Goal: Information Seeking & Learning: Learn about a topic

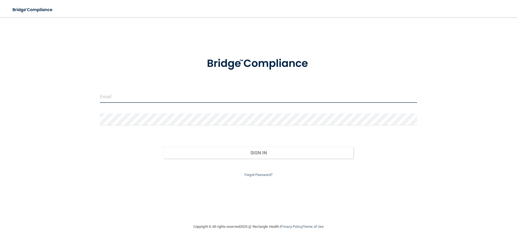
click at [163, 96] on input "email" at bounding box center [258, 97] width 317 height 12
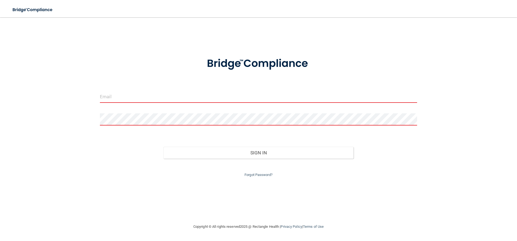
click at [144, 93] on input "email" at bounding box center [258, 97] width 317 height 12
click at [111, 98] on input "email" at bounding box center [258, 97] width 317 height 12
drag, startPoint x: 111, startPoint y: 97, endPoint x: 231, endPoint y: 91, distance: 120.3
click at [235, 87] on form "Invalid email/password. You don't have permission to access that page. Sign In …" at bounding box center [258, 114] width 317 height 128
click at [117, 96] on input "email" at bounding box center [258, 97] width 317 height 12
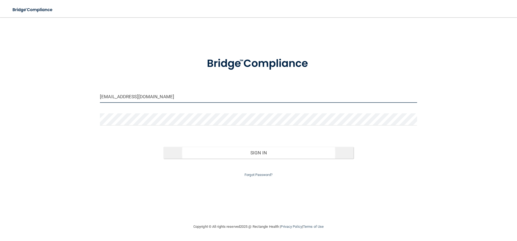
type input "[EMAIL_ADDRESS][DOMAIN_NAME]"
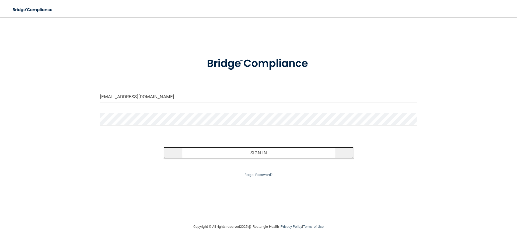
drag, startPoint x: 256, startPoint y: 152, endPoint x: 259, endPoint y: 152, distance: 2.7
click at [256, 152] on button "Sign In" at bounding box center [259, 153] width 190 height 12
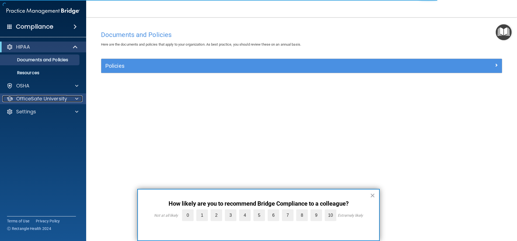
click at [75, 98] on div at bounding box center [75, 98] width 13 height 6
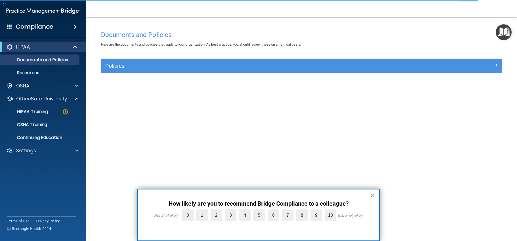
click at [373, 196] on button "×" at bounding box center [372, 195] width 5 height 9
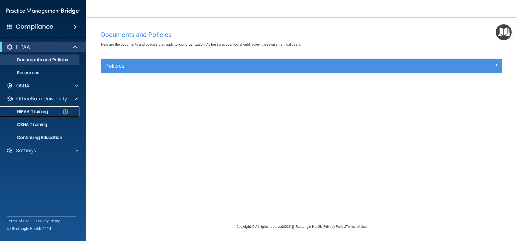
click at [36, 111] on p "HIPAA Training" at bounding box center [26, 111] width 44 height 5
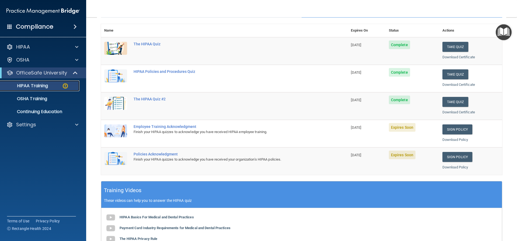
scroll to position [54, 0]
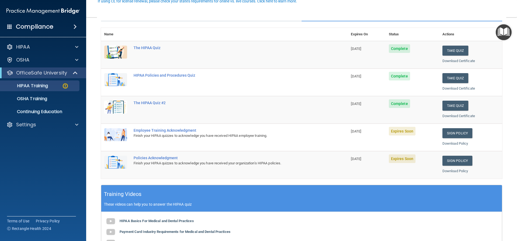
click at [404, 131] on span "Expires Soon" at bounding box center [402, 131] width 27 height 9
click at [184, 131] on div "Employee Training Acknowledgment" at bounding box center [227, 130] width 187 height 4
click at [116, 135] on img at bounding box center [115, 134] width 23 height 13
click at [404, 132] on span "Expires Soon" at bounding box center [402, 131] width 27 height 9
click at [116, 133] on img at bounding box center [115, 134] width 23 height 13
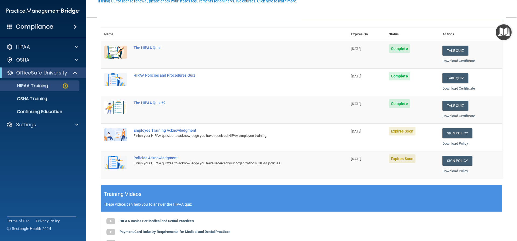
click at [150, 131] on div "Employee Training Acknowledgment" at bounding box center [227, 130] width 187 height 4
click at [171, 137] on div "Finish your HIPAA quizzes to acknowledge you have received HIPAA employee train…" at bounding box center [227, 135] width 187 height 6
drag, startPoint x: 171, startPoint y: 137, endPoint x: 178, endPoint y: 136, distance: 6.8
click at [172, 137] on div "Finish your HIPAA quizzes to acknowledge you have received HIPAA employee train…" at bounding box center [227, 135] width 187 height 6
click at [360, 138] on td "09/04/2025" at bounding box center [367, 136] width 38 height 27
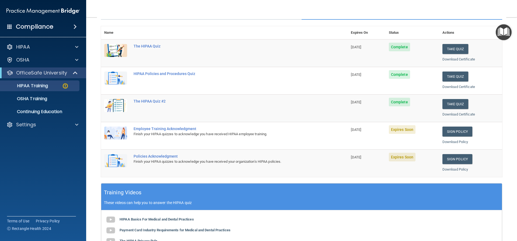
scroll to position [81, 0]
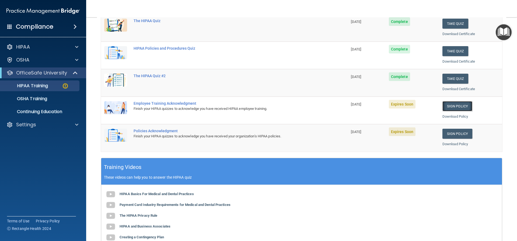
click at [451, 107] on link "Sign Policy" at bounding box center [458, 106] width 30 height 10
click at [145, 132] on div "Policies Acknowledgment" at bounding box center [227, 130] width 187 height 4
drag, startPoint x: 156, startPoint y: 136, endPoint x: 159, endPoint y: 136, distance: 3.2
click at [157, 136] on div "Finish your HIPAA quizzes to acknowledge you have received your organization’s …" at bounding box center [227, 136] width 187 height 6
click at [393, 22] on span "Complete" at bounding box center [399, 21] width 21 height 9
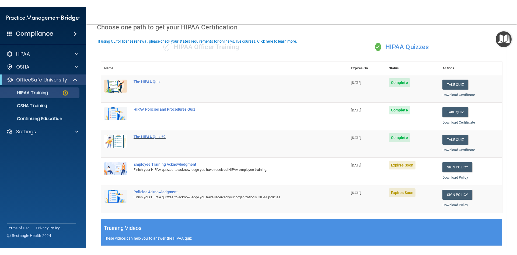
scroll to position [0, 0]
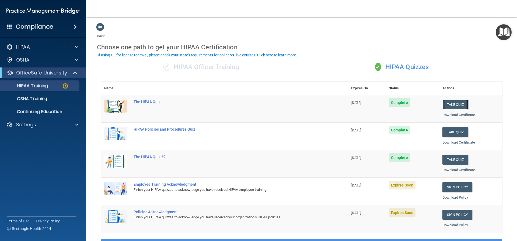
click at [447, 106] on button "Take Quiz" at bounding box center [456, 104] width 26 height 10
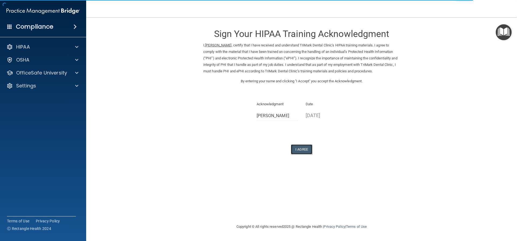
click at [305, 150] on button "I Agree" at bounding box center [302, 149] width 22 height 10
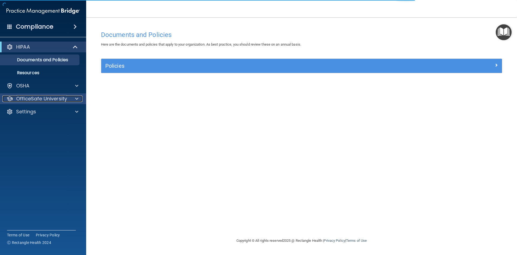
click at [76, 98] on span at bounding box center [76, 98] width 3 height 6
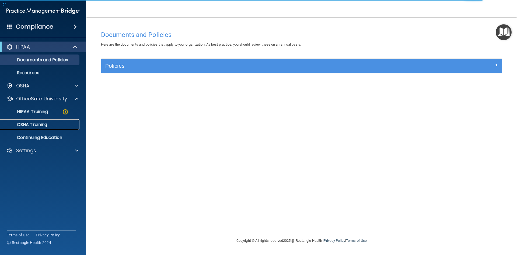
click at [43, 124] on p "OSHA Training" at bounding box center [26, 124] width 44 height 5
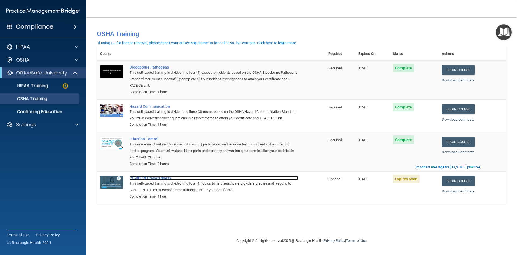
click at [138, 180] on div "COVID-19 Preparedness" at bounding box center [214, 178] width 169 height 4
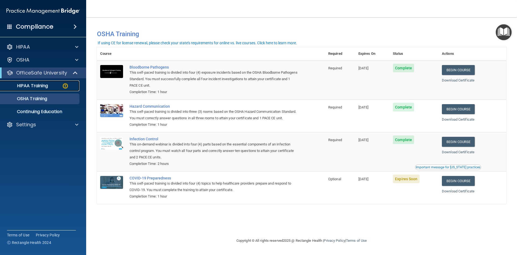
click at [45, 85] on p "HIPAA Training" at bounding box center [26, 85] width 44 height 5
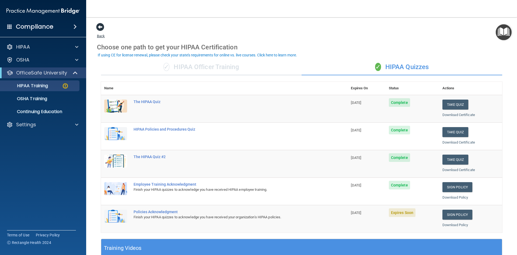
click at [102, 25] on span at bounding box center [100, 27] width 8 height 8
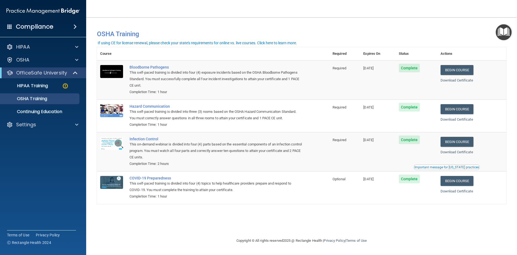
click at [412, 141] on span "Complete" at bounding box center [409, 139] width 21 height 9
click at [465, 143] on link "Begin Course" at bounding box center [457, 142] width 33 height 10
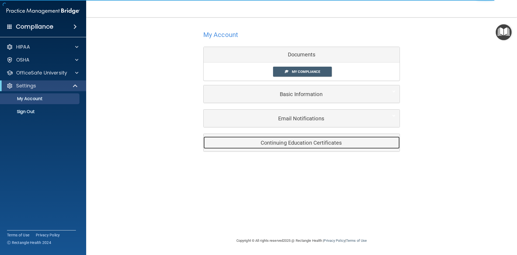
click at [280, 144] on h5 "Continuing Education Certificates" at bounding box center [294, 143] width 172 height 6
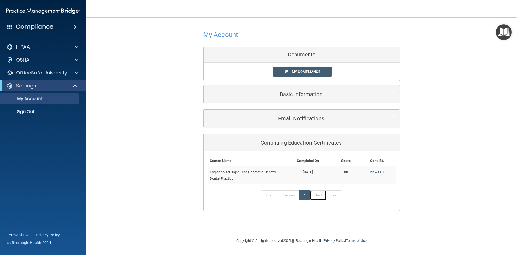
drag, startPoint x: 319, startPoint y: 195, endPoint x: 322, endPoint y: 195, distance: 2.7
click at [319, 195] on link "Next" at bounding box center [318, 195] width 16 height 10
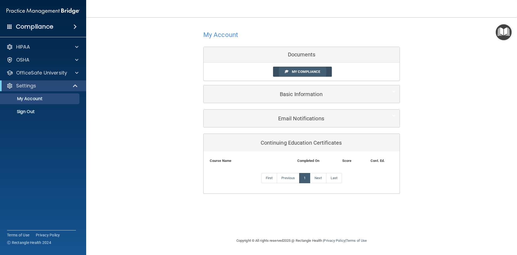
click at [294, 71] on span "My Compliance" at bounding box center [306, 72] width 28 height 4
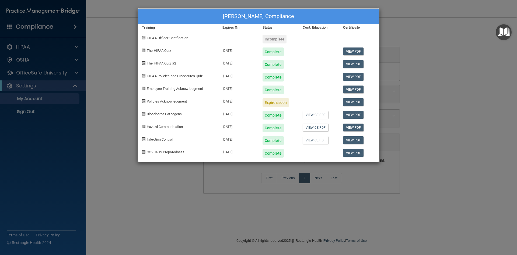
click at [279, 103] on div "Expires soon" at bounding box center [276, 102] width 26 height 9
click at [357, 102] on link "View PDF" at bounding box center [353, 102] width 21 height 8
click at [273, 39] on div "Incomplete" at bounding box center [275, 39] width 24 height 9
click at [170, 38] on span "HIPAA Officer Certification" at bounding box center [167, 38] width 41 height 4
click at [376, 157] on div "Anna Landis's Compliance Training Expires On Status Cont. Education Certificate…" at bounding box center [259, 84] width 242 height 153
